Goal: Task Accomplishment & Management: Use online tool/utility

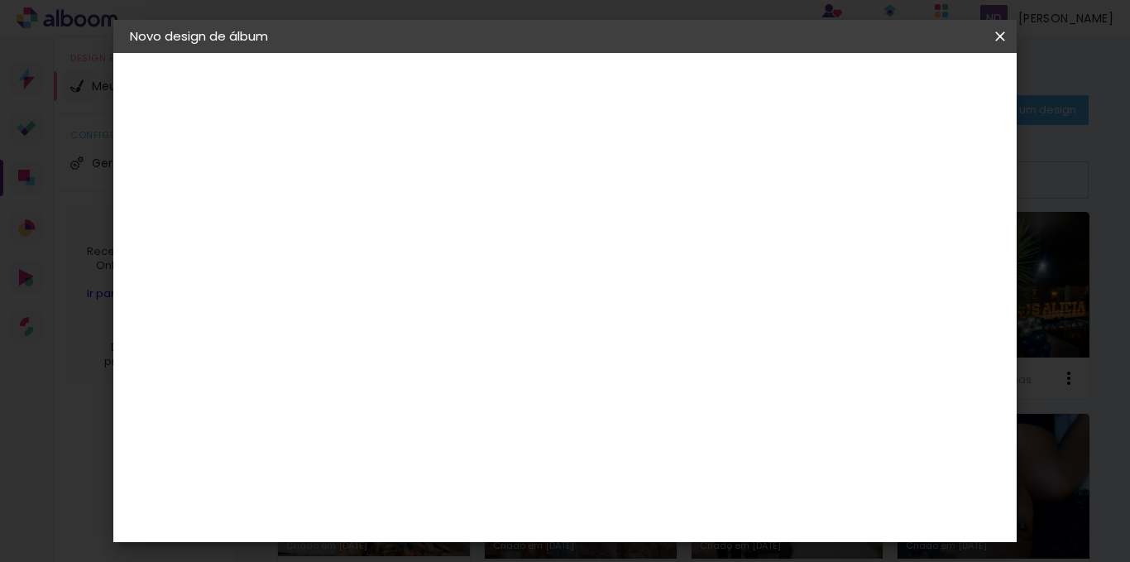
click at [1001, 31] on iron-icon at bounding box center [1001, 36] width 20 height 17
click at [1129, 188] on iron-overlay-backdrop at bounding box center [565, 281] width 1130 height 562
click at [660, 444] on input "60" at bounding box center [656, 447] width 43 height 25
click at [646, 454] on input "60" at bounding box center [656, 447] width 43 height 25
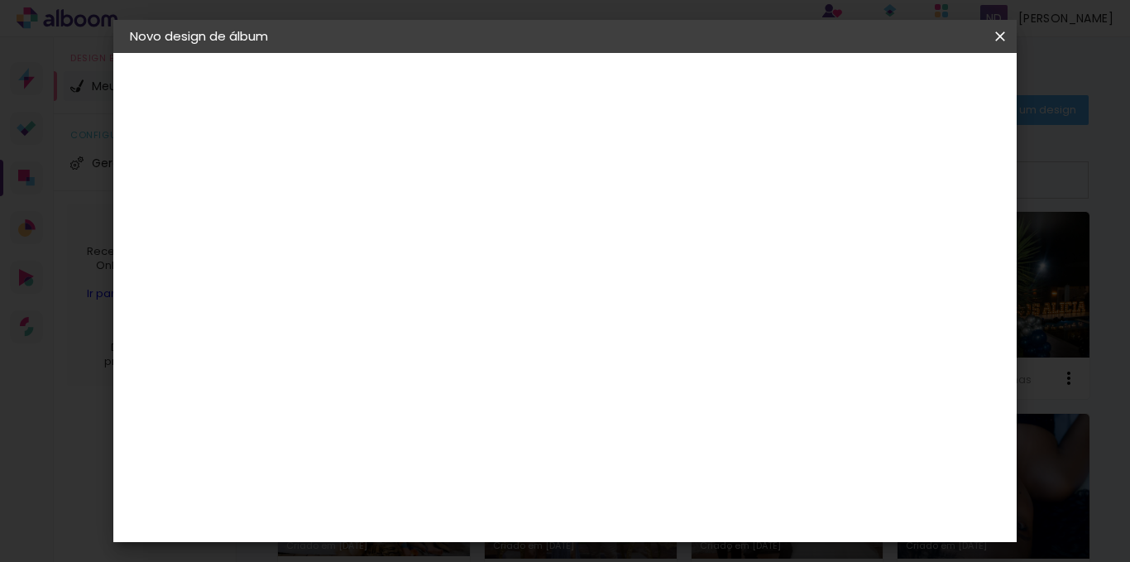
scroll to position [426, 0]
type input "45"
type paper-input "45"
click at [855, 88] on span "Iniciar design" at bounding box center [817, 88] width 75 height 12
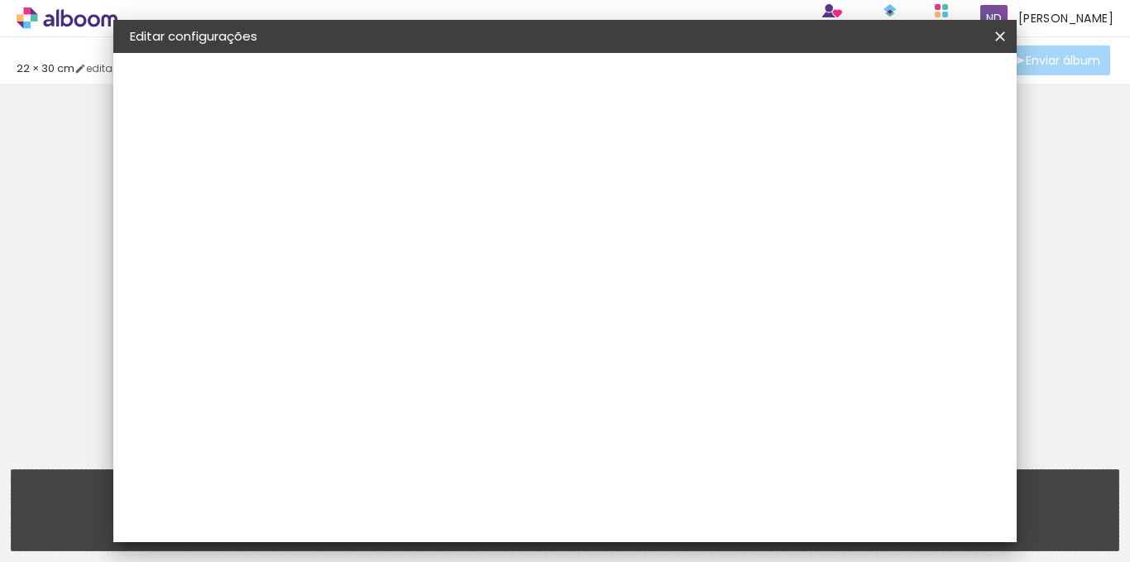
type input "30"
type input "45"
